Goal: Navigation & Orientation: Find specific page/section

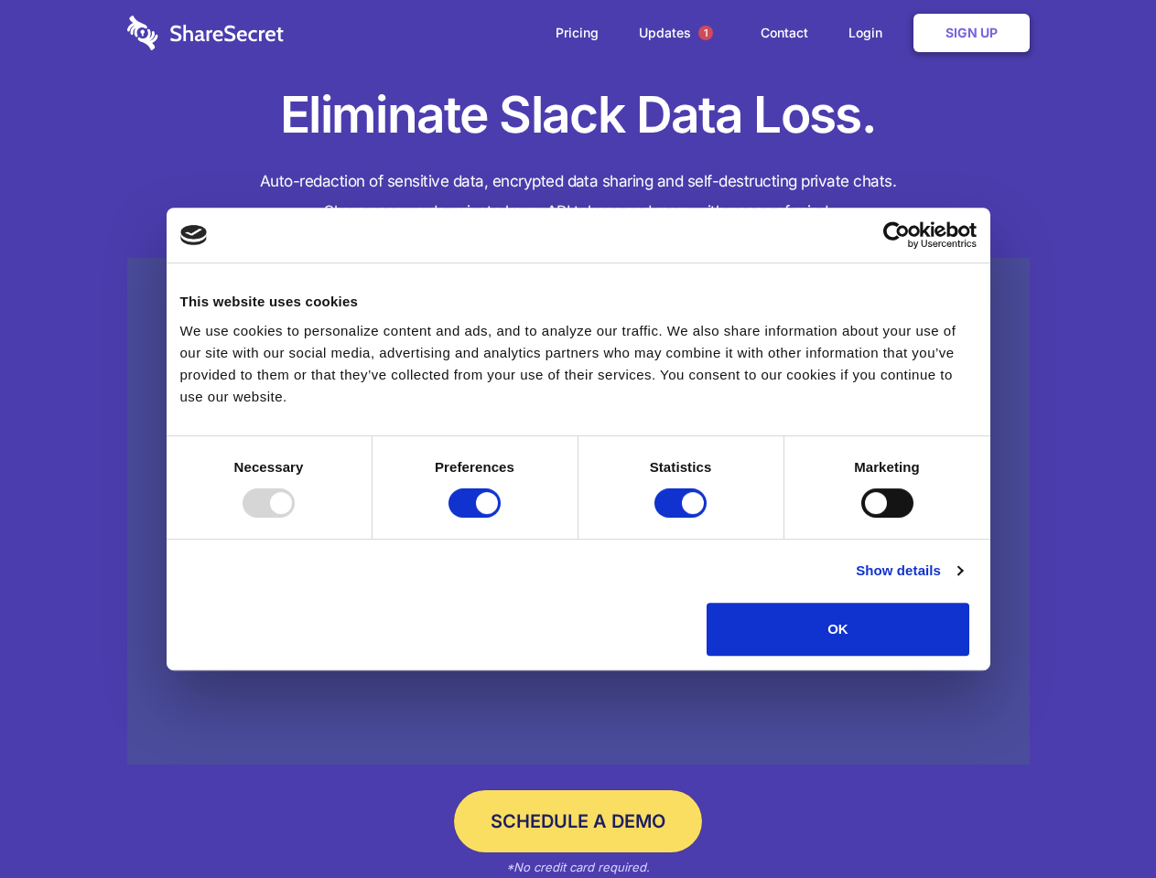
click at [295, 518] on div at bounding box center [268, 503] width 52 height 29
click at [500, 518] on input "Preferences" at bounding box center [474, 503] width 52 height 29
checkbox input "false"
click at [683, 518] on input "Statistics" at bounding box center [680, 503] width 52 height 29
checkbox input "false"
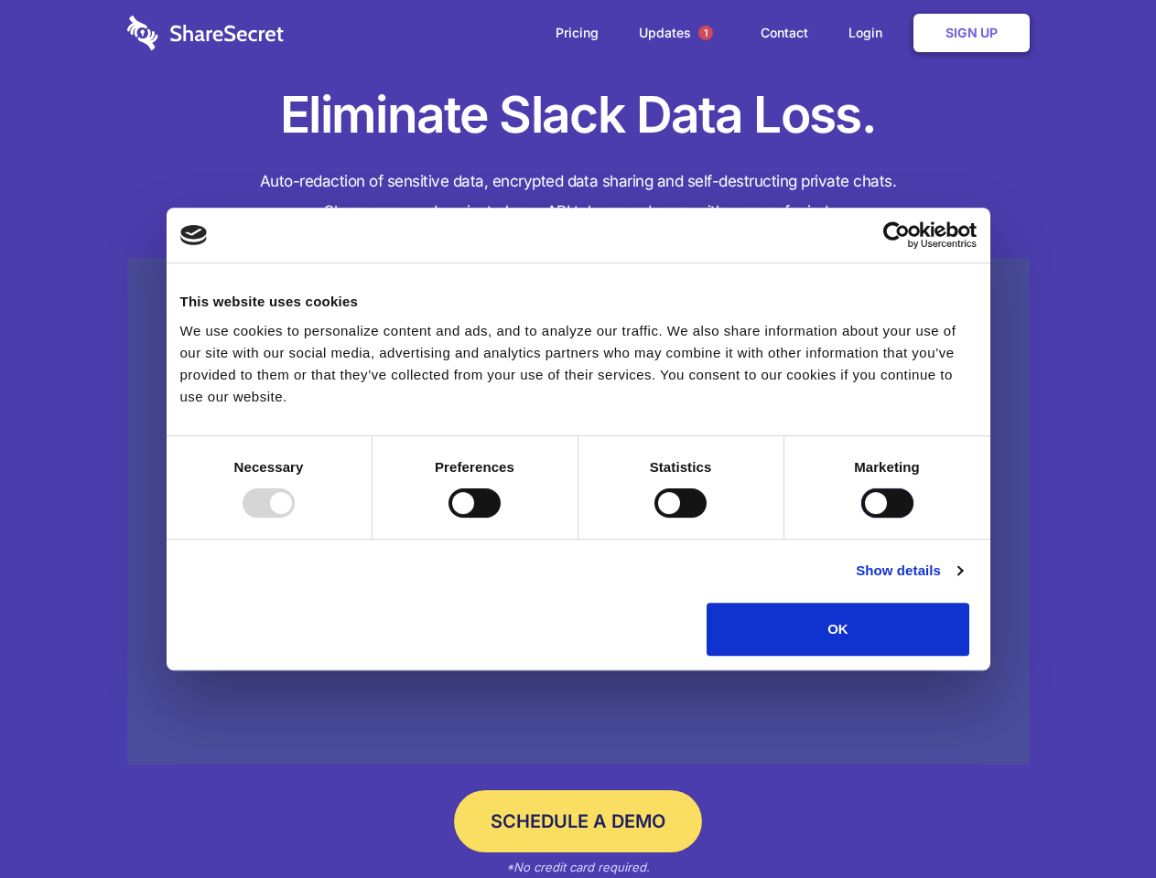
click at [861, 518] on input "Marketing" at bounding box center [887, 503] width 52 height 29
checkbox input "true"
click at [962, 582] on link "Show details" at bounding box center [908, 571] width 106 height 22
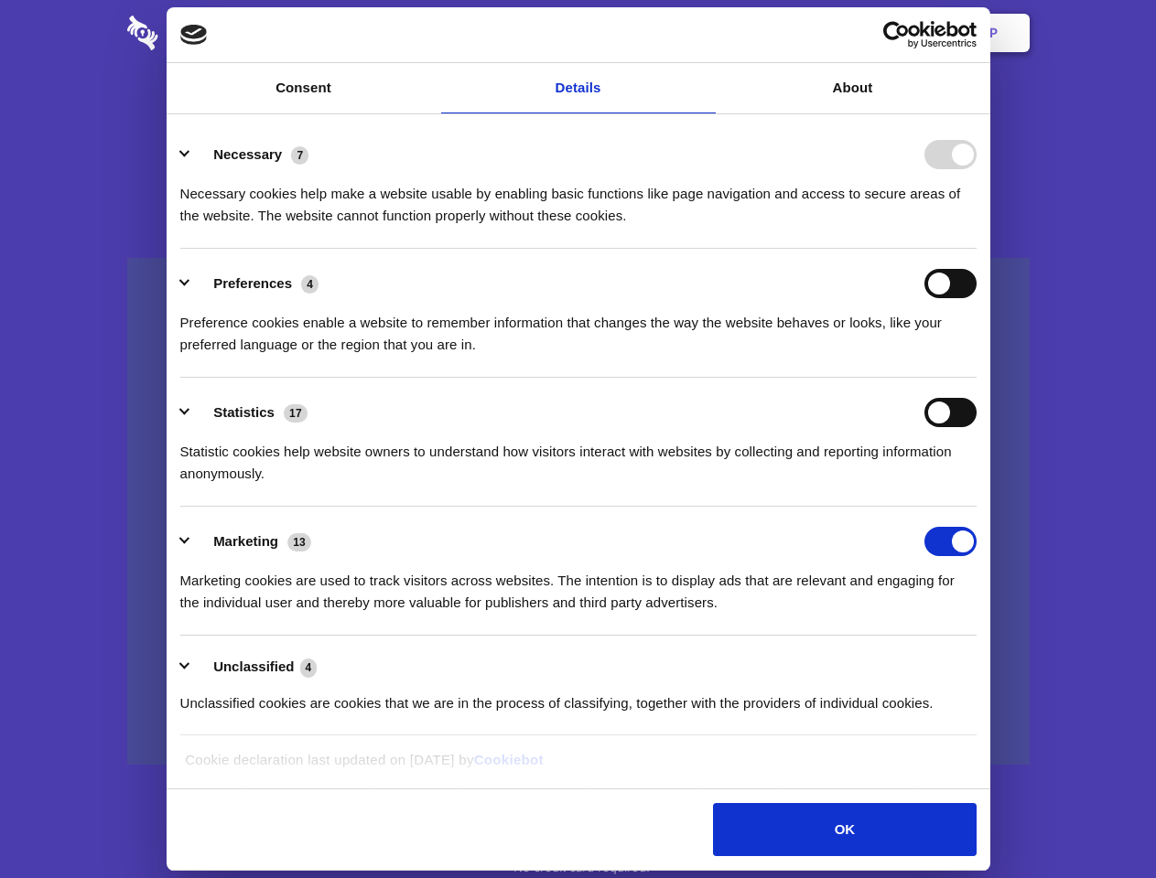
click at [976, 227] on div "Necessary cookies help make a website usable by enabling basic functions like p…" at bounding box center [578, 198] width 796 height 58
click at [704, 33] on span "1" at bounding box center [705, 33] width 15 height 15
